Goal: Task Accomplishment & Management: Use online tool/utility

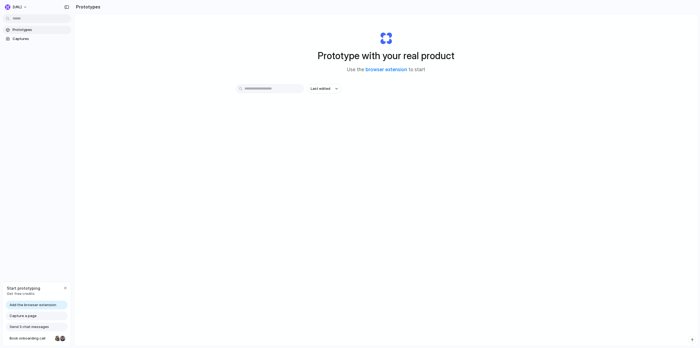
click at [285, 91] on input "text" at bounding box center [270, 88] width 68 height 9
click at [28, 30] on span "Prototypes" at bounding box center [41, 29] width 56 height 5
click at [389, 69] on link "browser extension" at bounding box center [387, 69] width 42 height 5
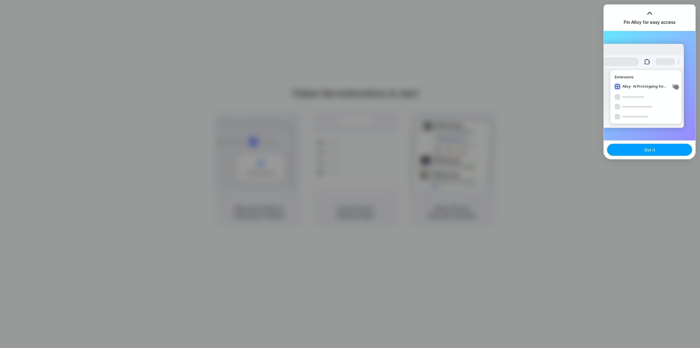
click at [640, 150] on button "Got it" at bounding box center [649, 150] width 85 height 12
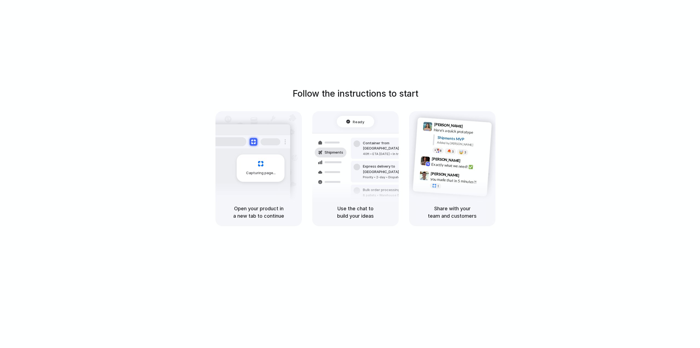
click at [340, 73] on div "Follow the instructions to start Capturing page Open your product in a new tab …" at bounding box center [355, 179] width 711 height 359
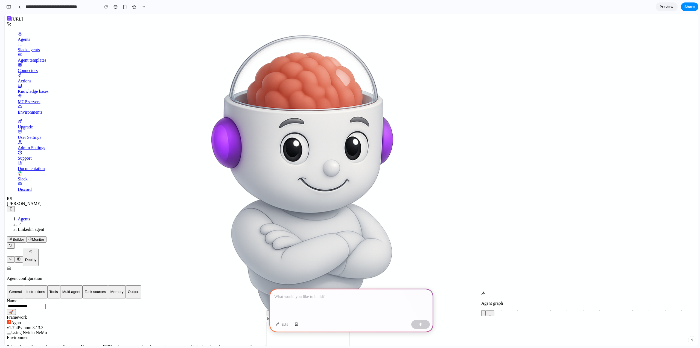
click at [353, 294] on p at bounding box center [351, 296] width 154 height 7
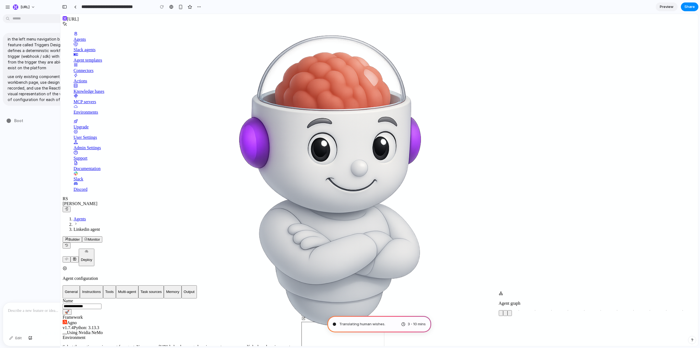
type input "**********"
